Goal: Information Seeking & Learning: Learn about a topic

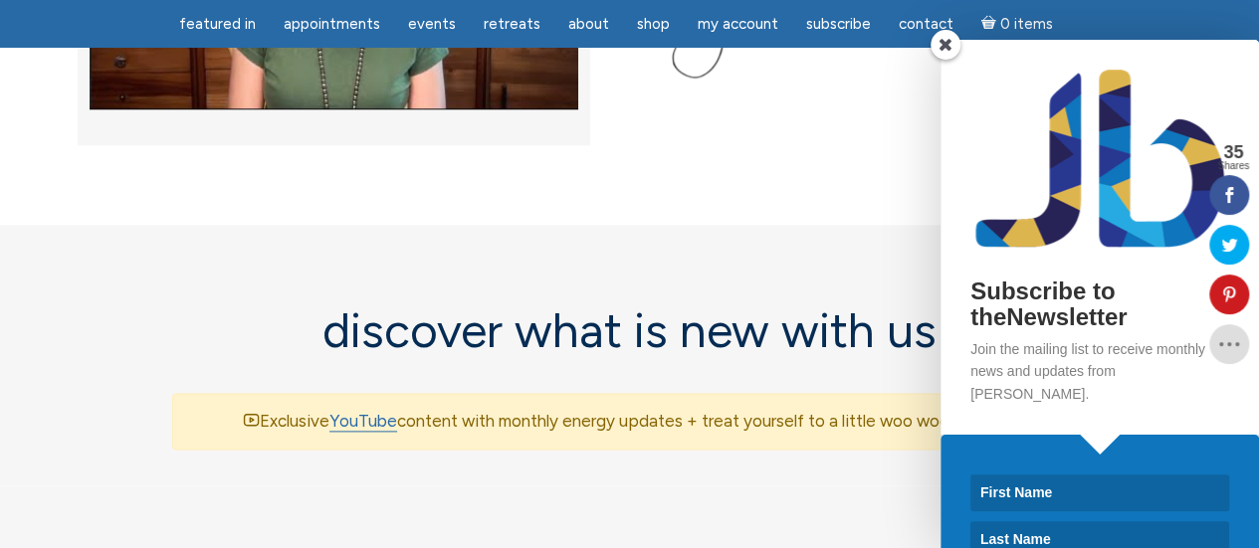
scroll to position [1093, 0]
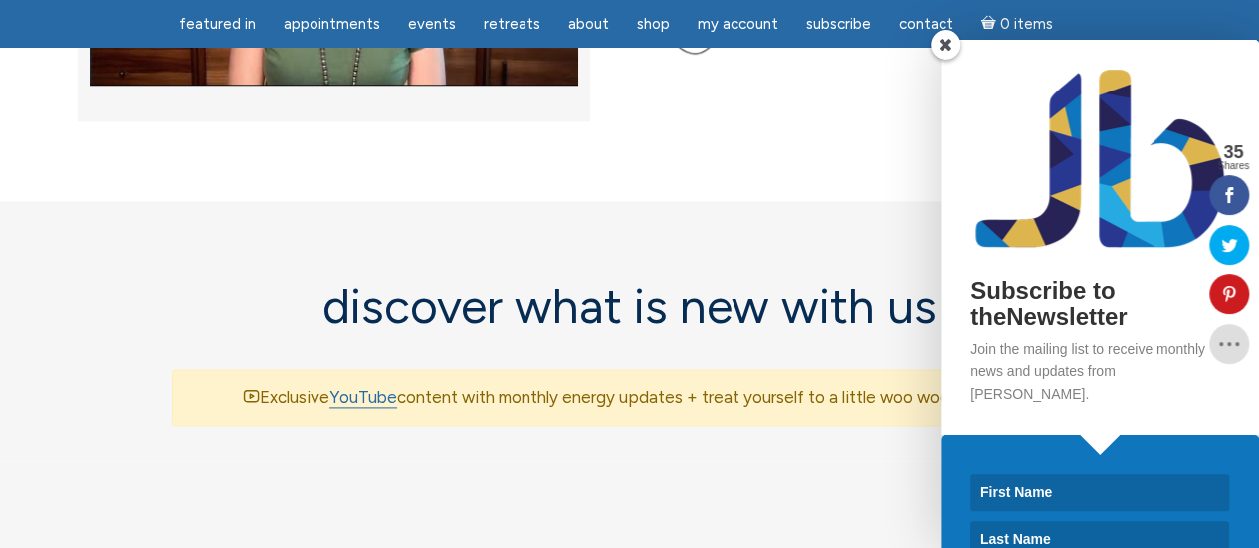
click at [937, 38] on span at bounding box center [945, 45] width 30 height 30
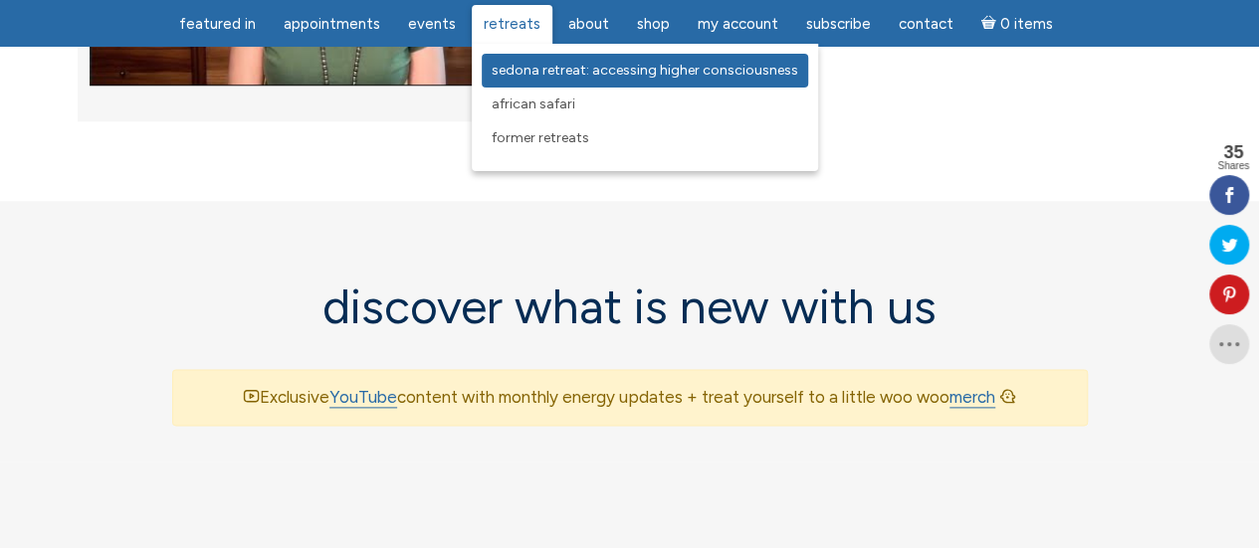
click at [577, 73] on span "Sedona Retreat: Accessing Higher Consciousness" at bounding box center [645, 70] width 306 height 17
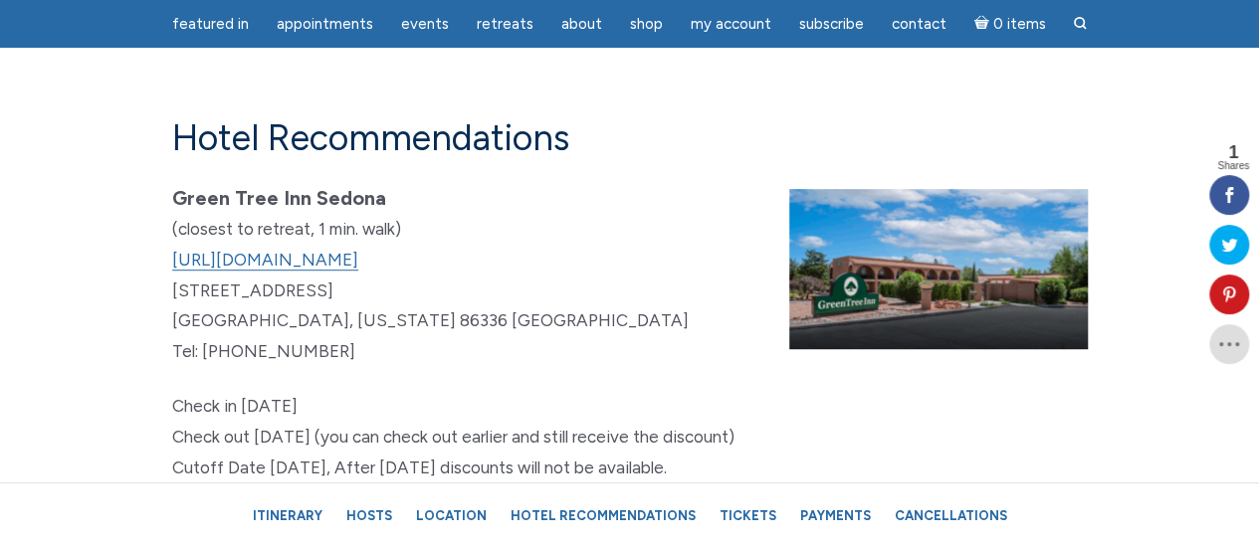
scroll to position [11730, 0]
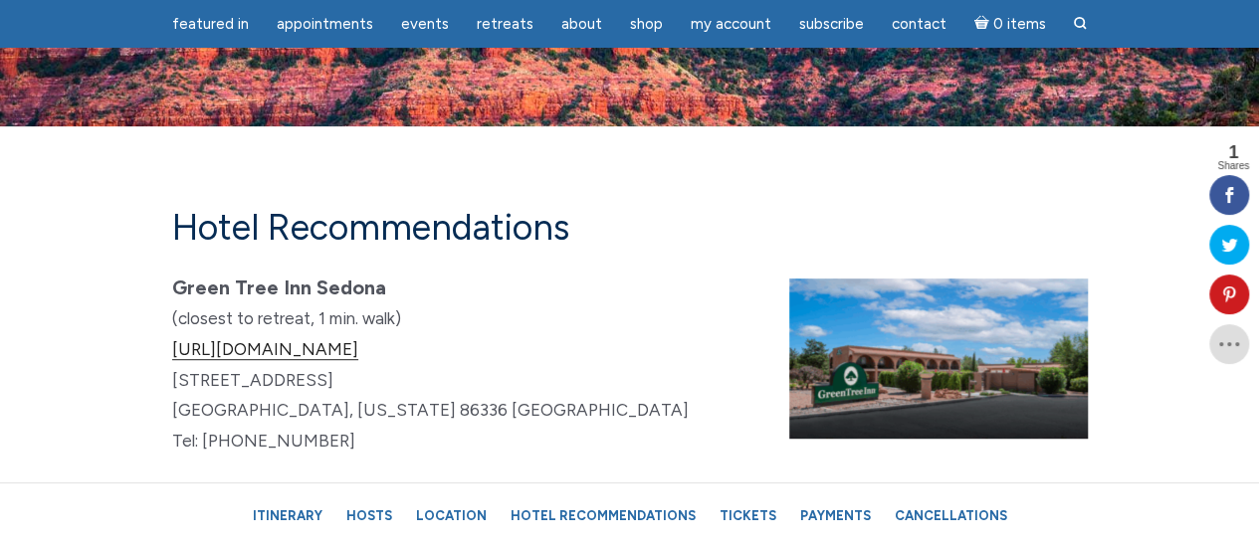
click at [358, 360] on link "[URL][DOMAIN_NAME]" at bounding box center [265, 349] width 186 height 21
